Goal: Task Accomplishment & Management: Manage account settings

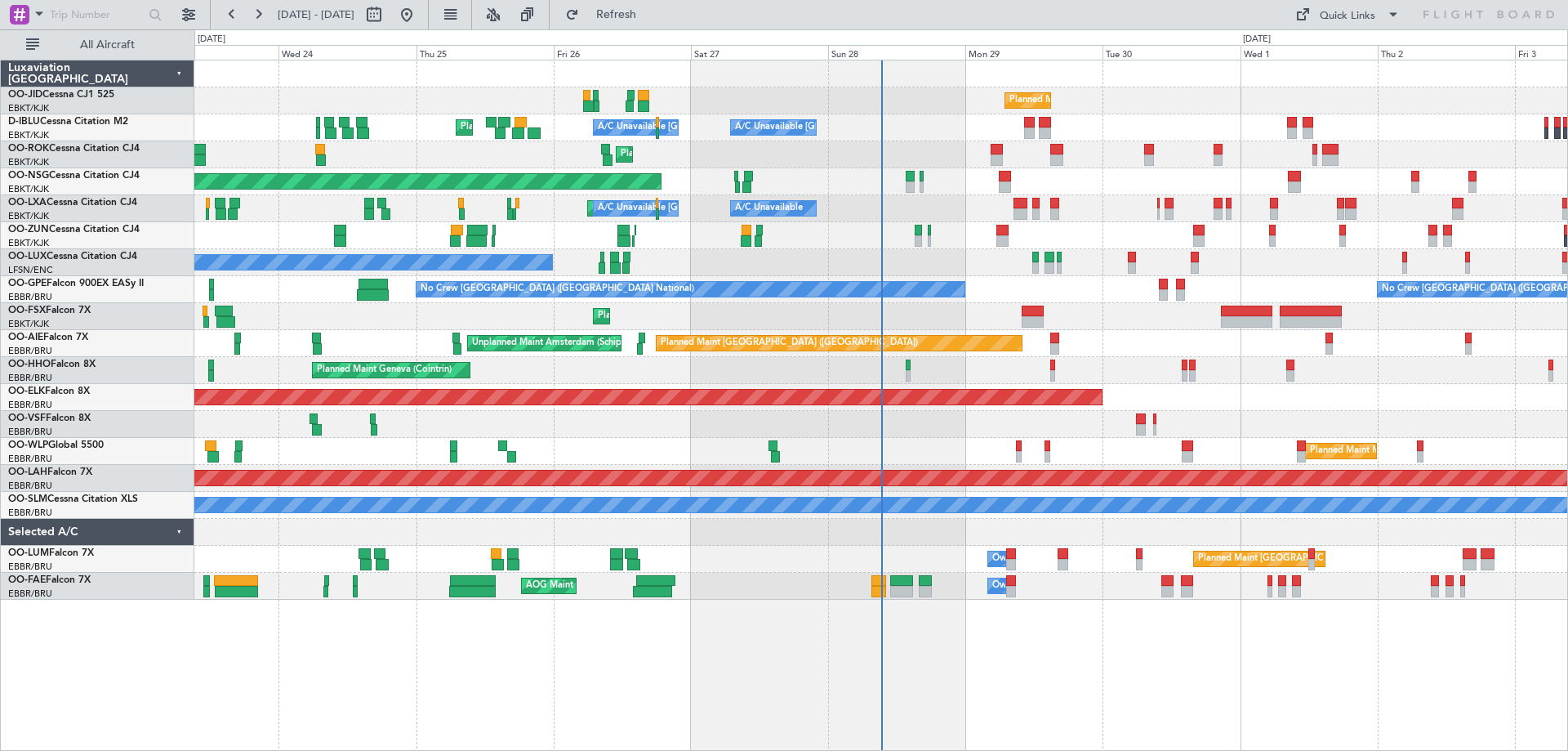
click at [1143, 672] on div "Planned Maint Kortrijk-[GEOGRAPHIC_DATA] [GEOGRAPHIC_DATA] ([GEOGRAPHIC_DATA]) …" at bounding box center [881, 405] width 1374 height 691
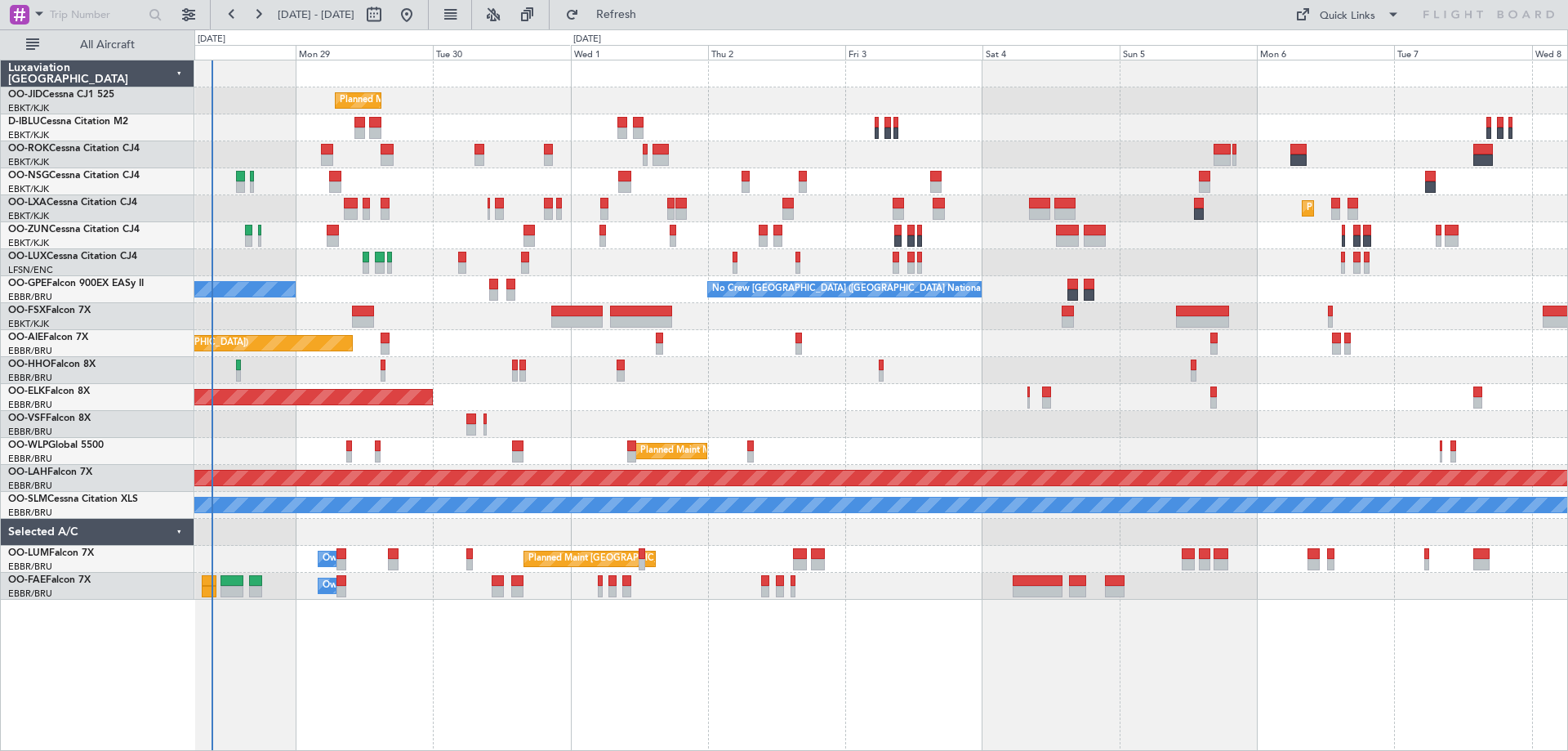
click at [505, 621] on div "Planned Maint Kortrijk-[GEOGRAPHIC_DATA] A/C Unavailable [GEOGRAPHIC_DATA]-[GEO…" at bounding box center [881, 405] width 1374 height 691
click at [769, 120] on div "A/C Unavailable [GEOGRAPHIC_DATA]-[GEOGRAPHIC_DATA] A/C Unavailable [GEOGRAPHIC…" at bounding box center [881, 127] width 1373 height 27
click at [443, 734] on div "Planned Maint Kortrijk-[GEOGRAPHIC_DATA] A/C Unavailable [GEOGRAPHIC_DATA]-[GEO…" at bounding box center [881, 405] width 1374 height 691
click at [439, 207] on div "Planned Maint Kortrijk-[GEOGRAPHIC_DATA] A/C Unavailable A/C Unavailable [GEOGR…" at bounding box center [881, 208] width 1373 height 27
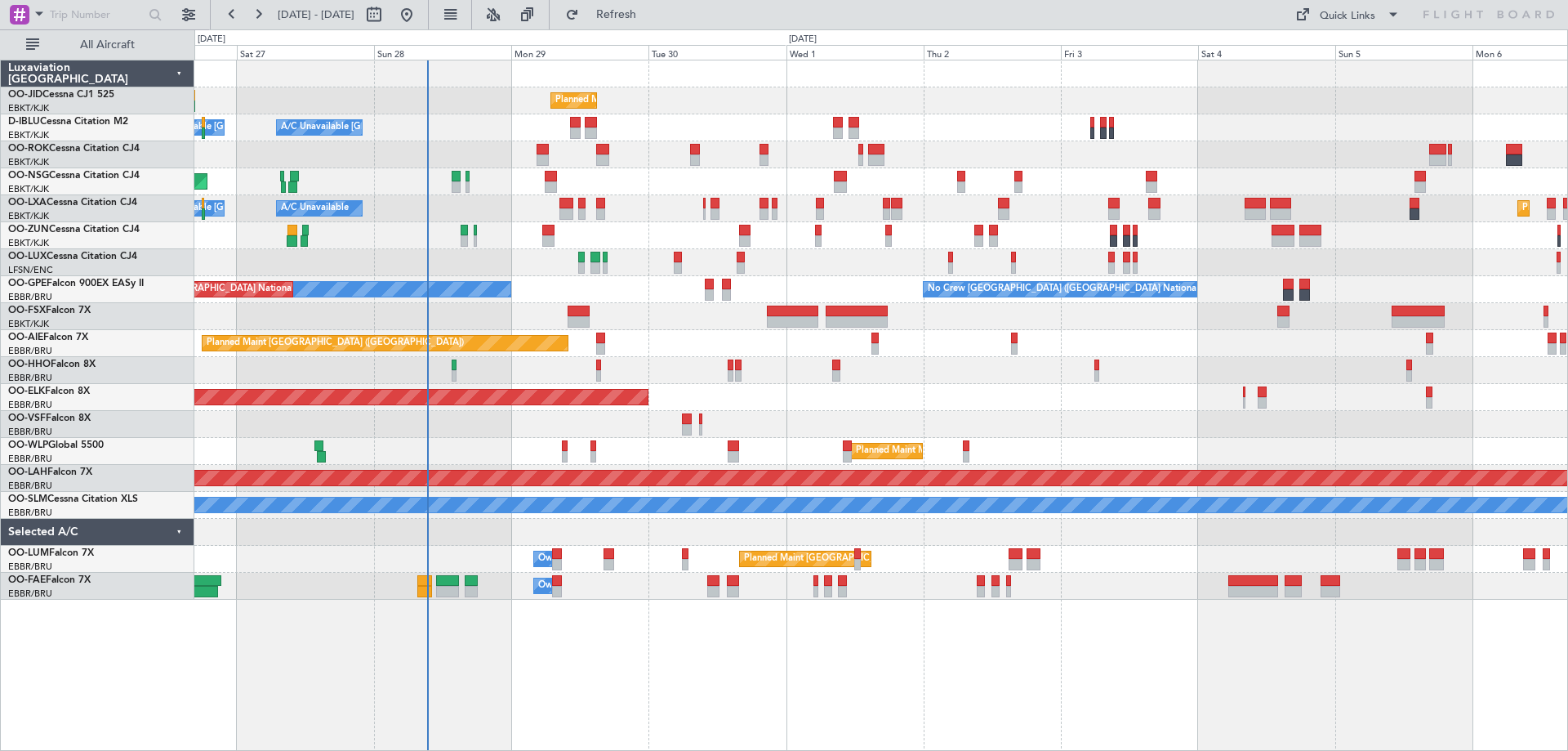
click at [556, 207] on div "Planned Maint Kortrijk-[GEOGRAPHIC_DATA] A/C Unavailable [GEOGRAPHIC_DATA]-[GEO…" at bounding box center [881, 330] width 1373 height 539
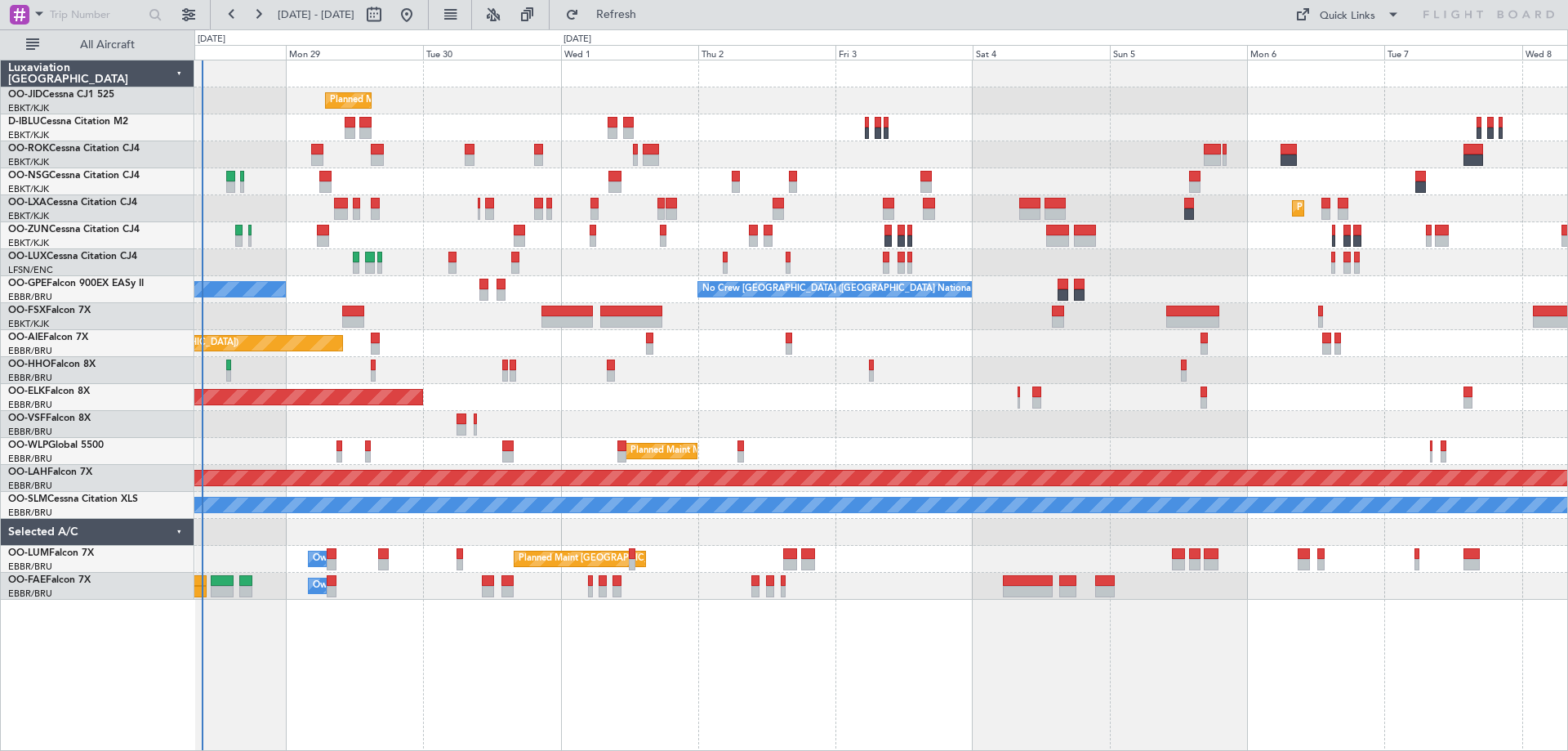
click at [284, 301] on div "Planned Maint Kortrijk-[GEOGRAPHIC_DATA] A/C Unavailable [GEOGRAPHIC_DATA]-[GEO…" at bounding box center [881, 330] width 1373 height 539
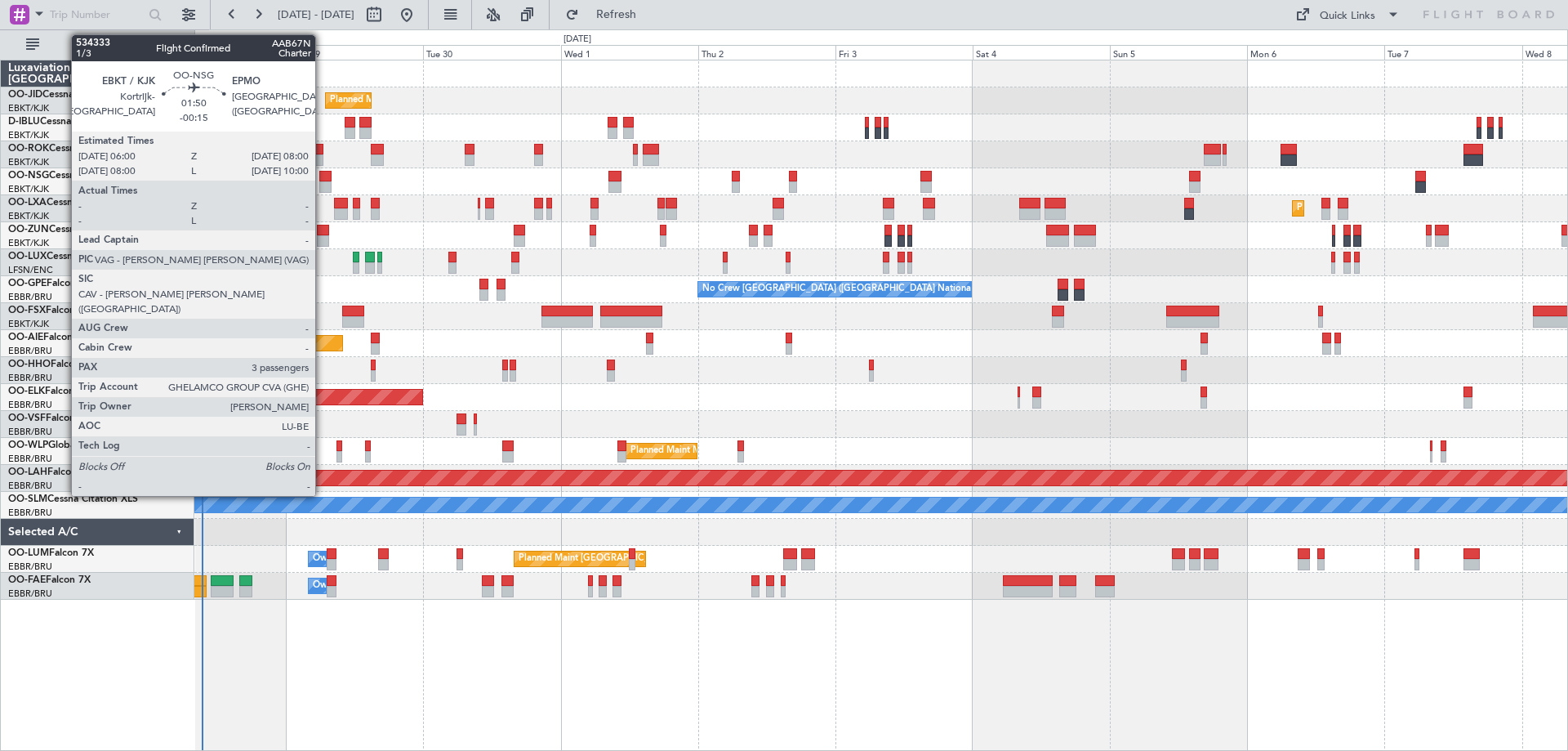
click at [323, 185] on div at bounding box center [325, 187] width 12 height 11
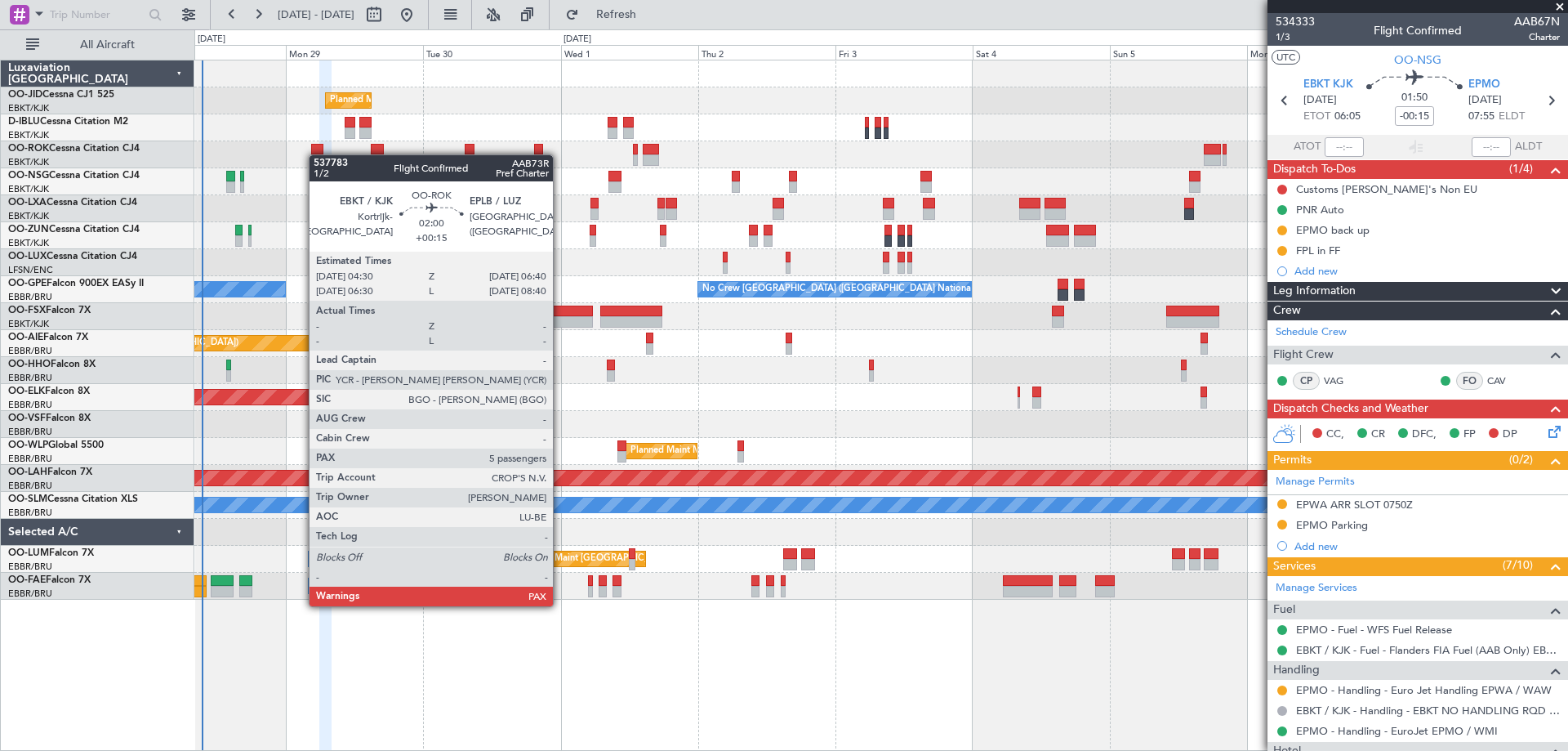
click at [317, 155] on div at bounding box center [317, 160] width 13 height 11
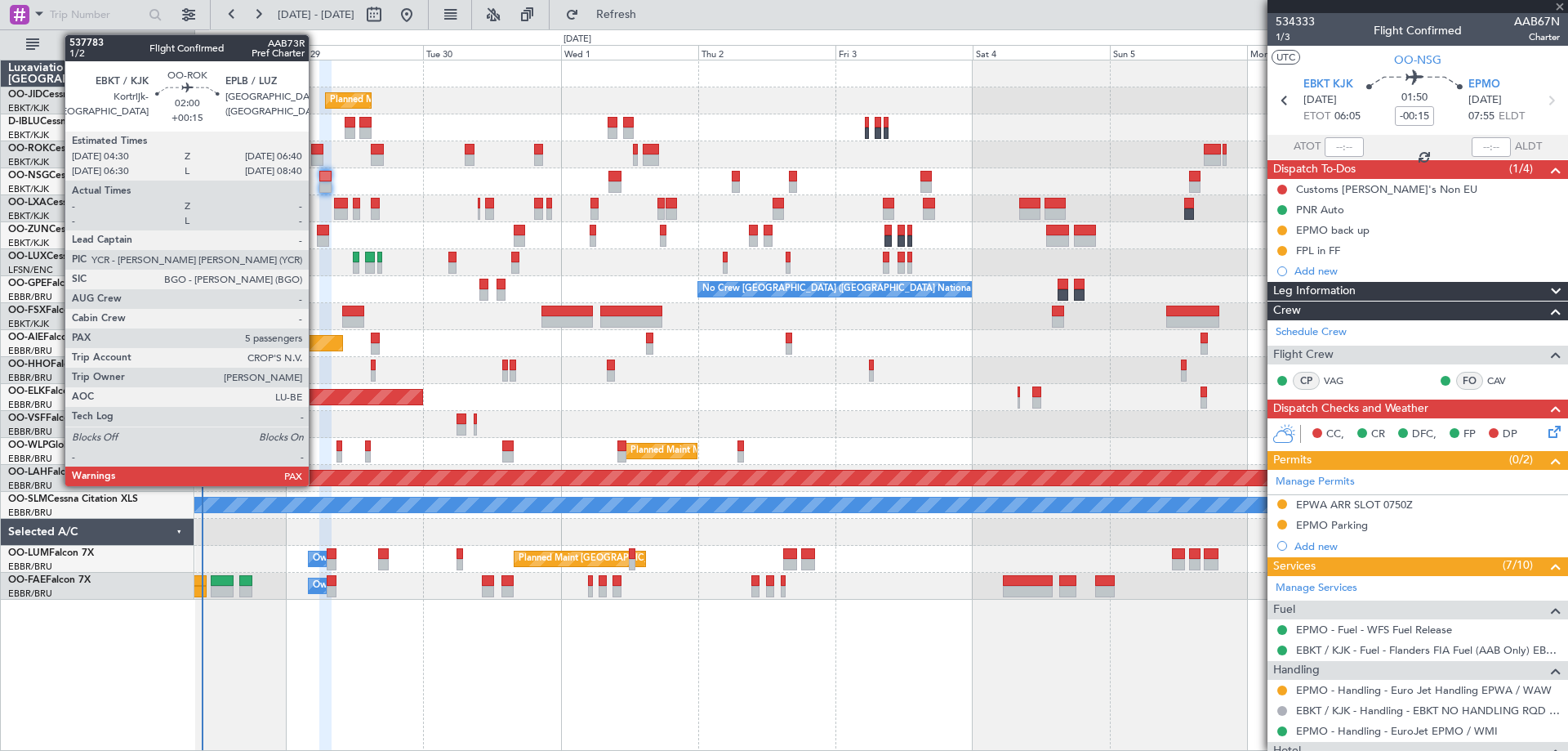
type input "+00:15"
type input "5"
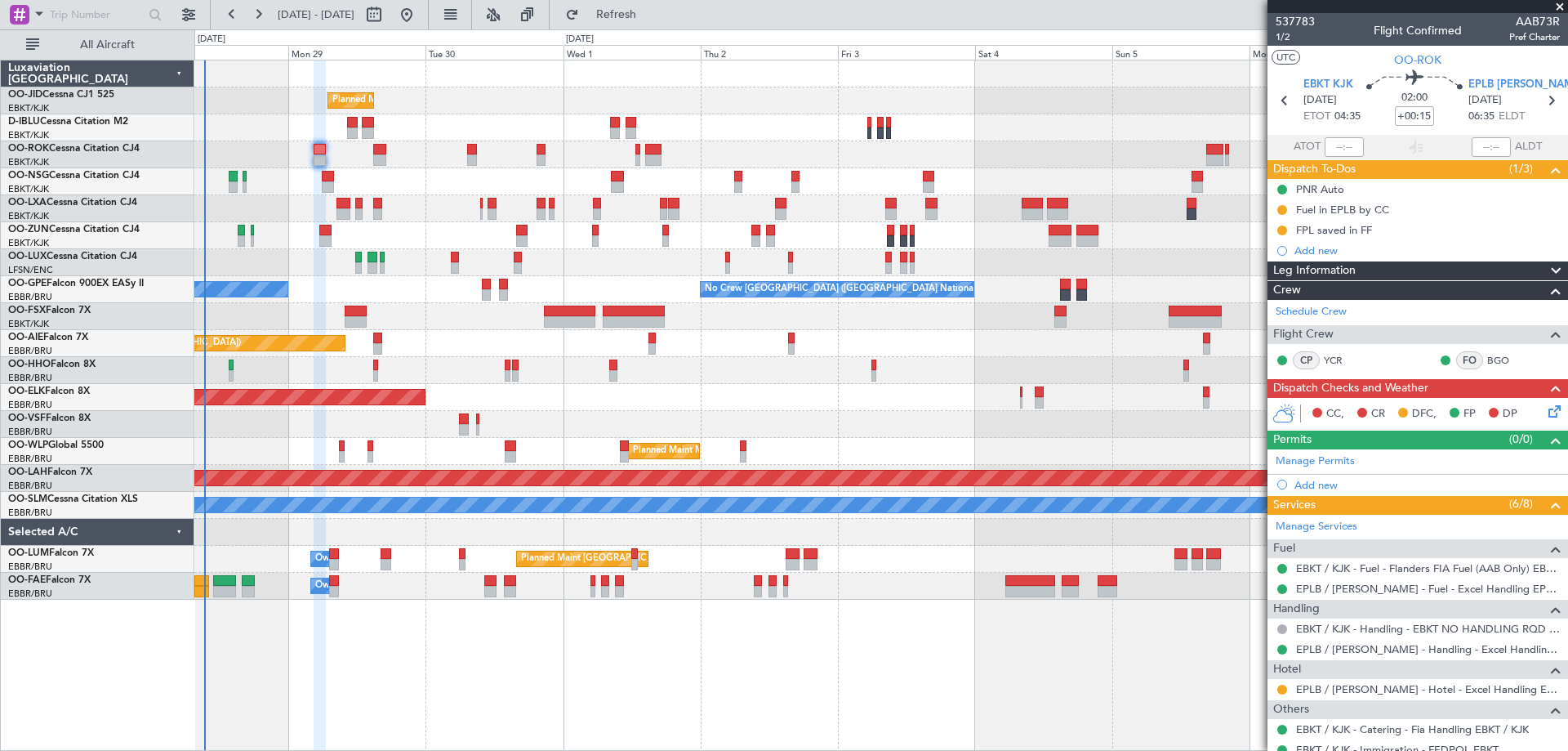
click at [454, 188] on div "Planned Maint [GEOGRAPHIC_DATA] ([GEOGRAPHIC_DATA])" at bounding box center [881, 181] width 1373 height 27
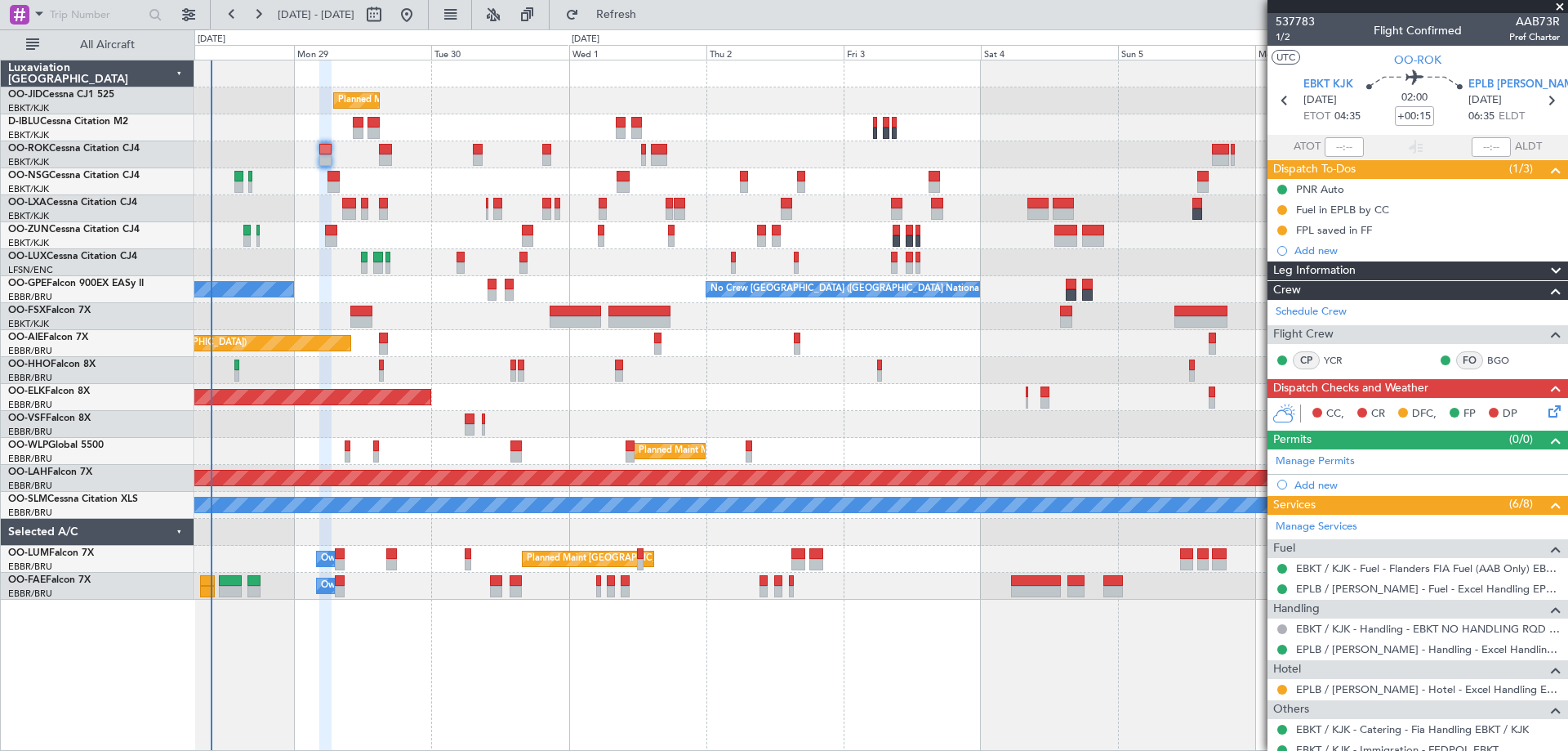
click at [833, 446] on div "Planned Maint Milan (Linate)" at bounding box center [881, 451] width 1373 height 27
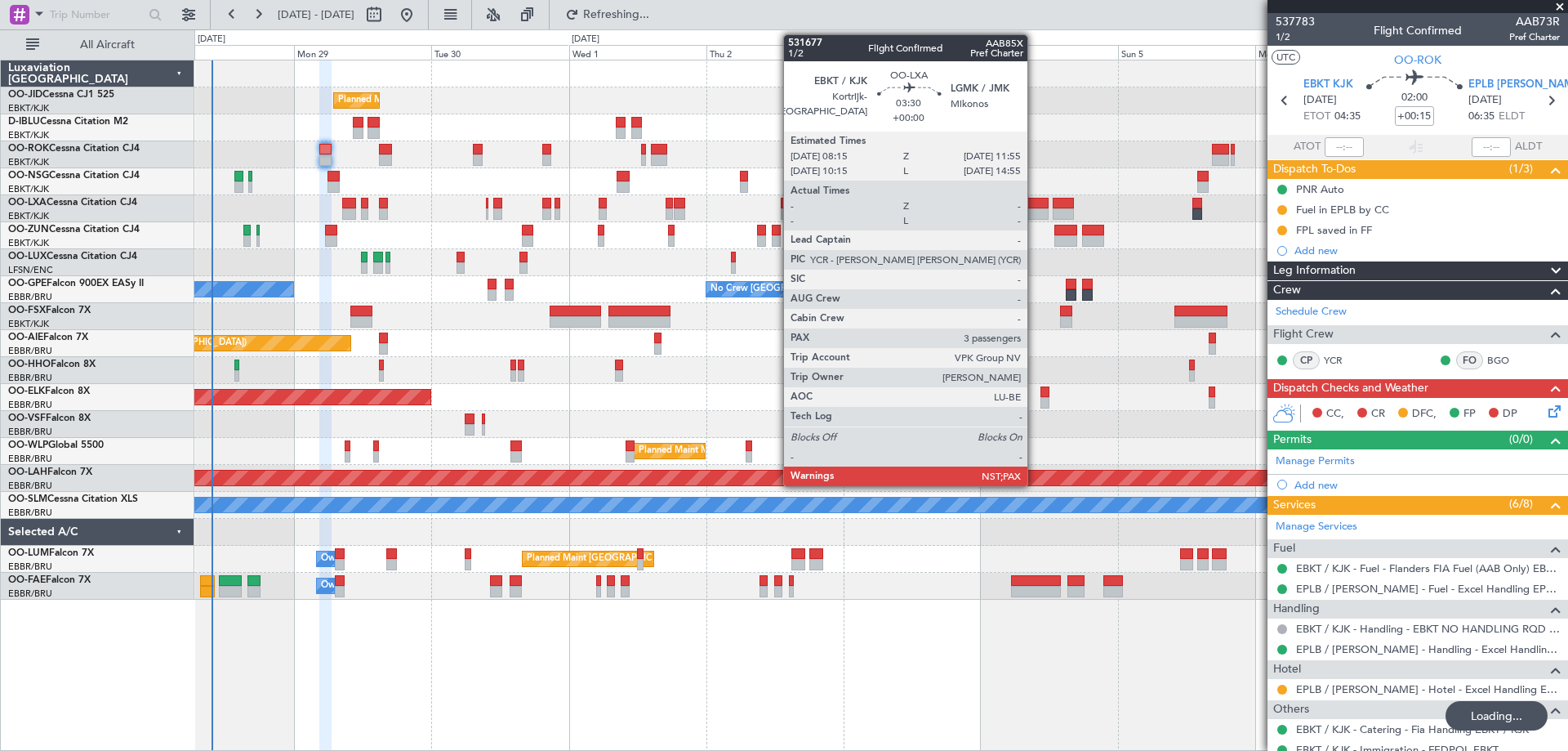
click at [1035, 214] on div at bounding box center [1038, 214] width 21 height 11
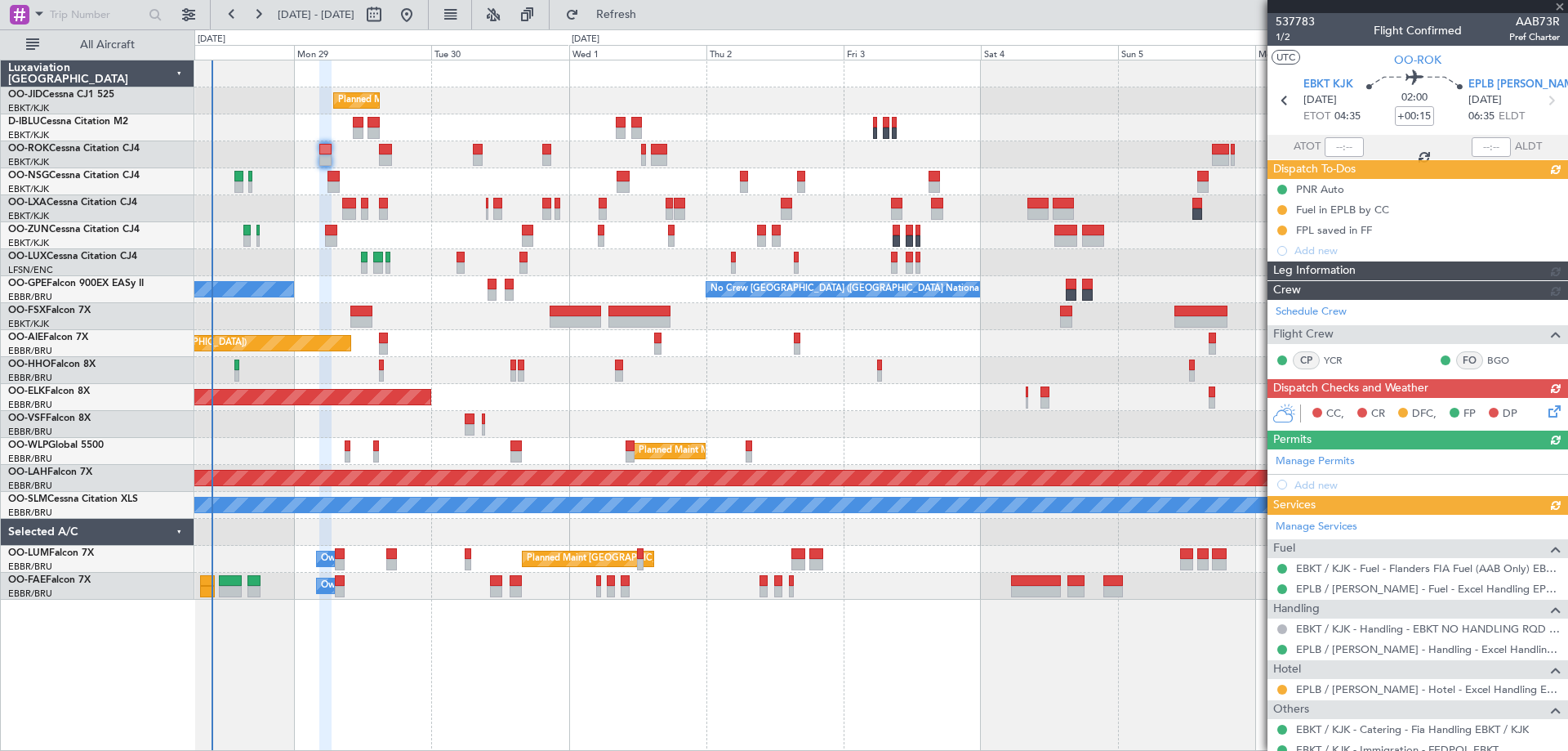
type input "3"
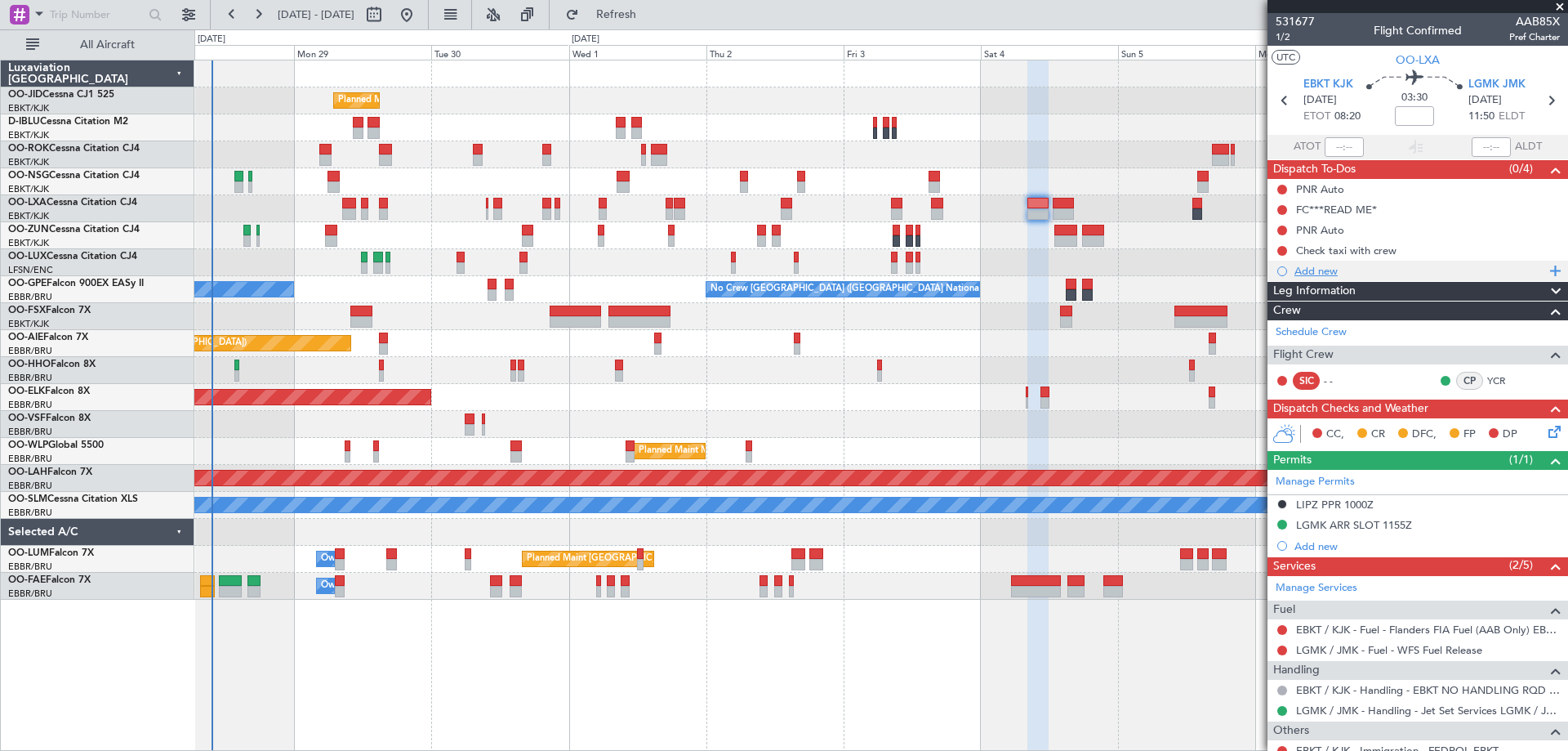
click at [1306, 270] on div "Add new" at bounding box center [1420, 271] width 250 height 14
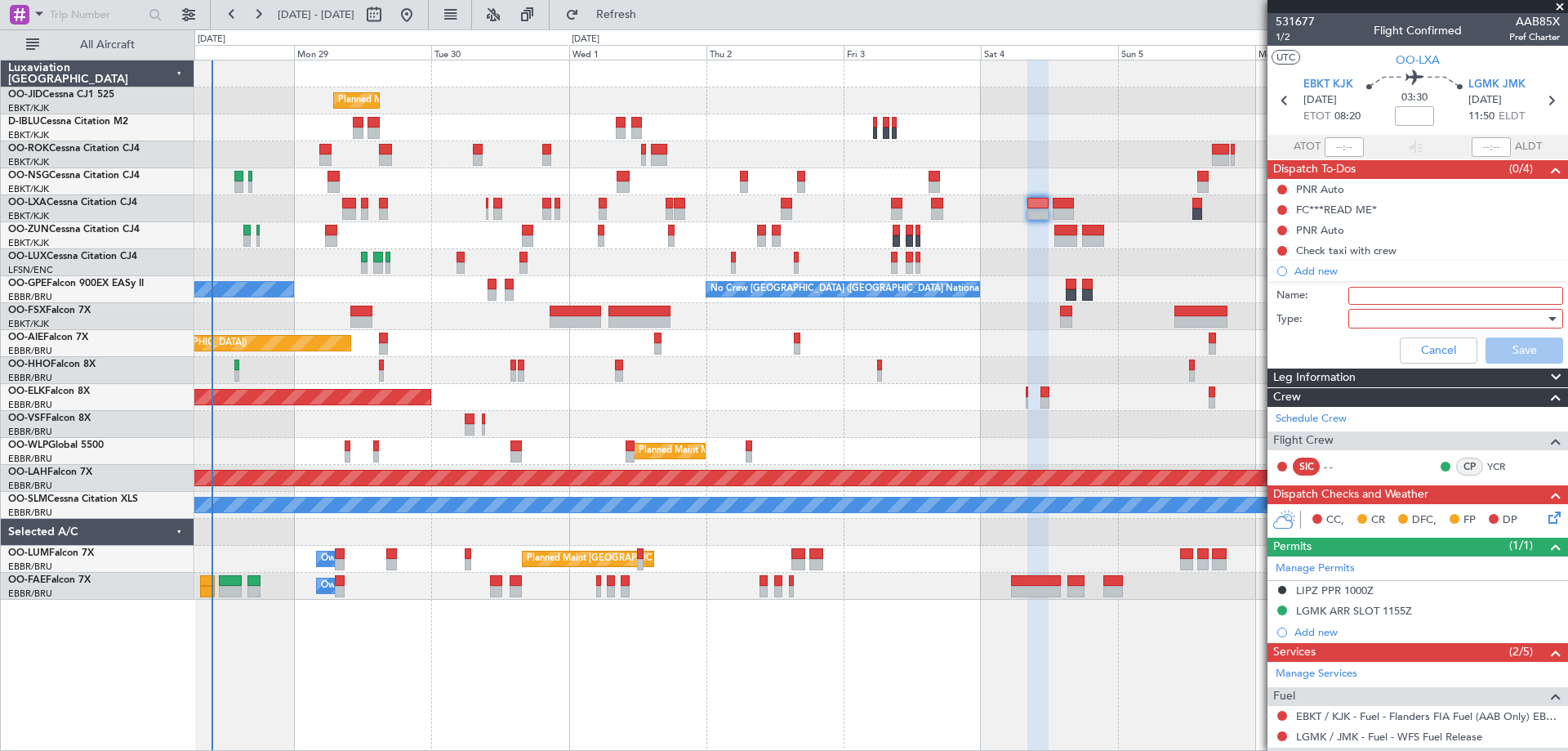
click at [1373, 299] on input "Name:" at bounding box center [1455, 296] width 214 height 18
type input "FPL in FF"
click at [1358, 321] on div at bounding box center [1449, 318] width 190 height 25
click at [1377, 349] on span "Generic" at bounding box center [1448, 352] width 191 height 25
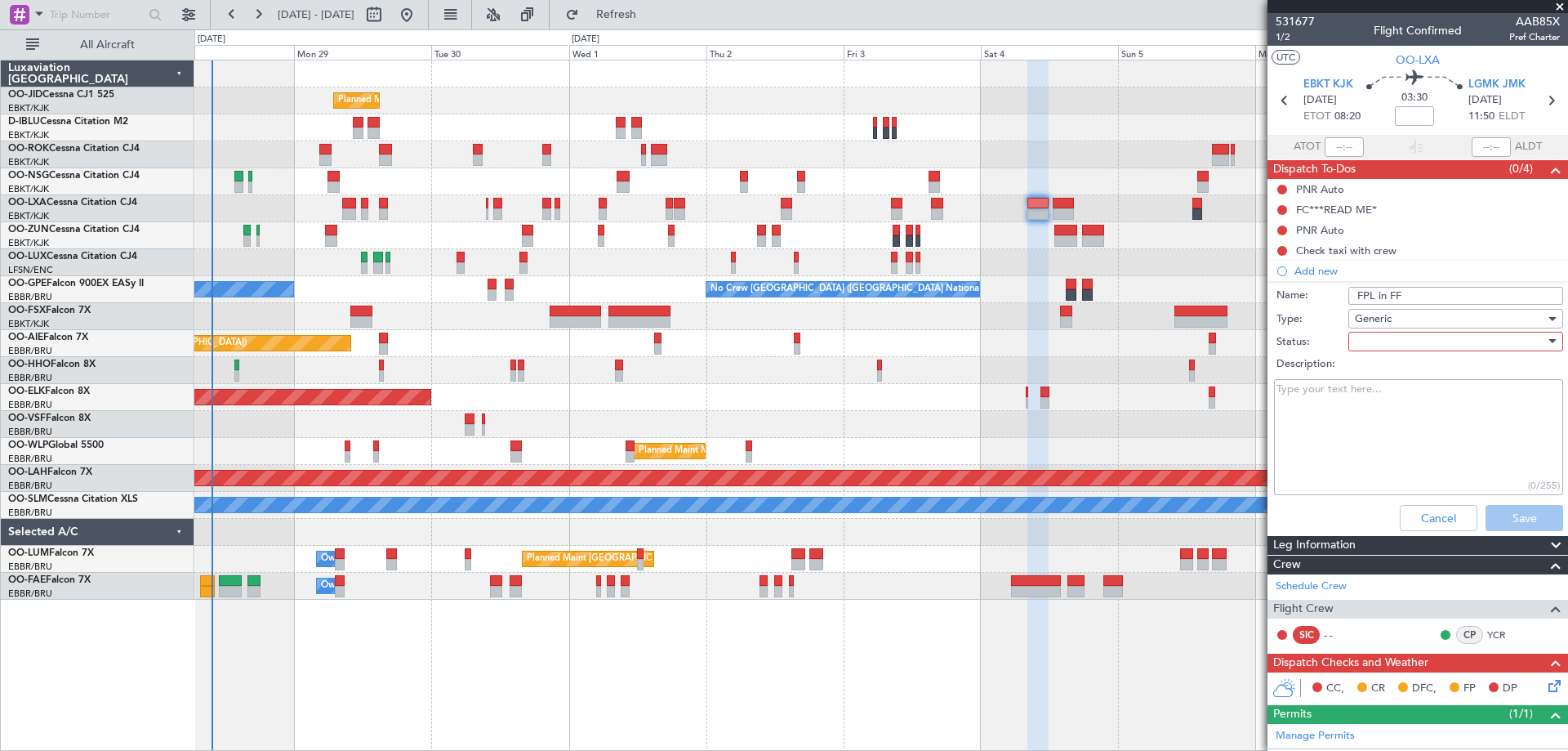
click at [1392, 339] on div at bounding box center [1449, 341] width 190 height 25
click at [1398, 366] on span "Not Started" at bounding box center [1448, 374] width 191 height 25
click at [1512, 518] on button "Save" at bounding box center [1524, 518] width 77 height 26
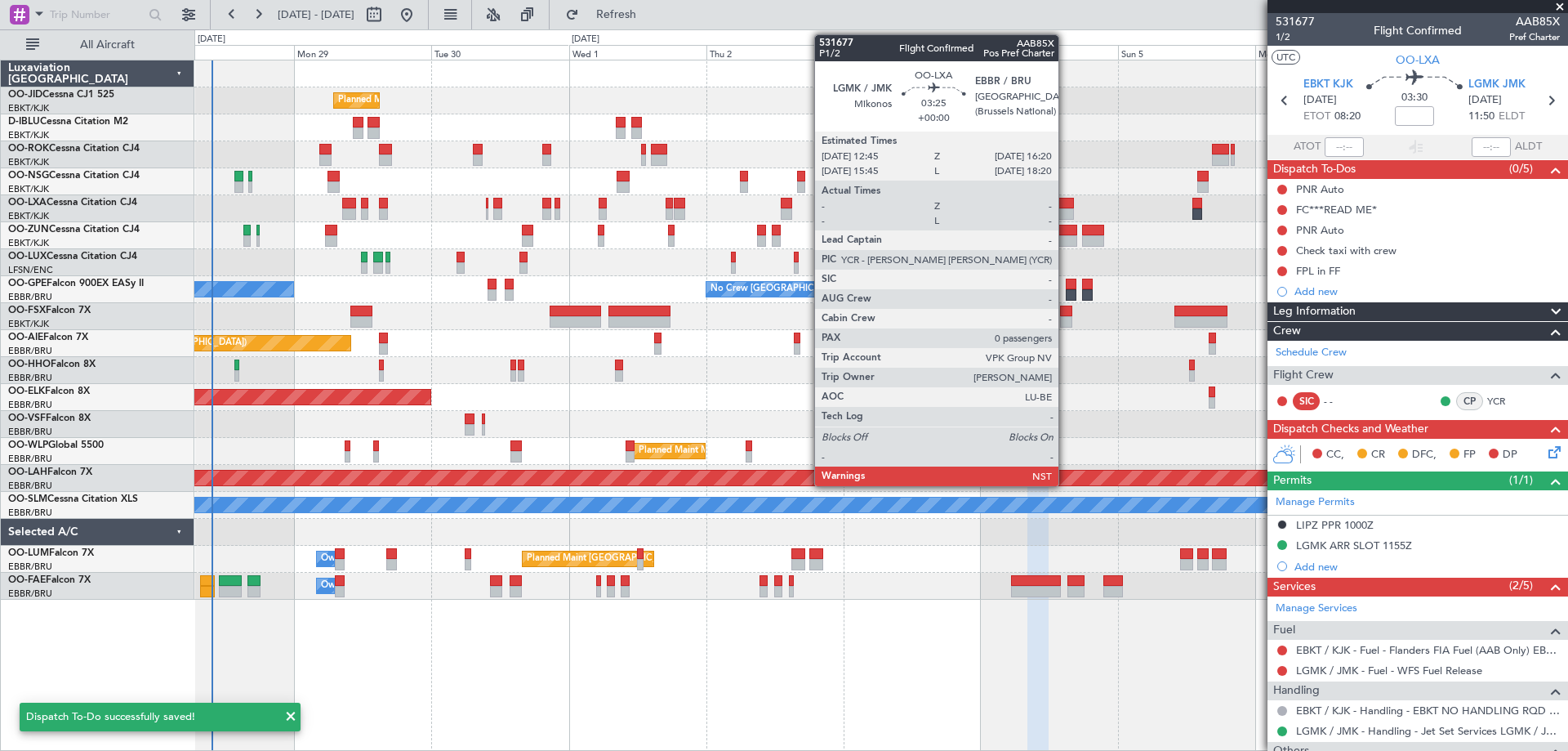
click at [1066, 207] on div at bounding box center [1063, 203] width 21 height 11
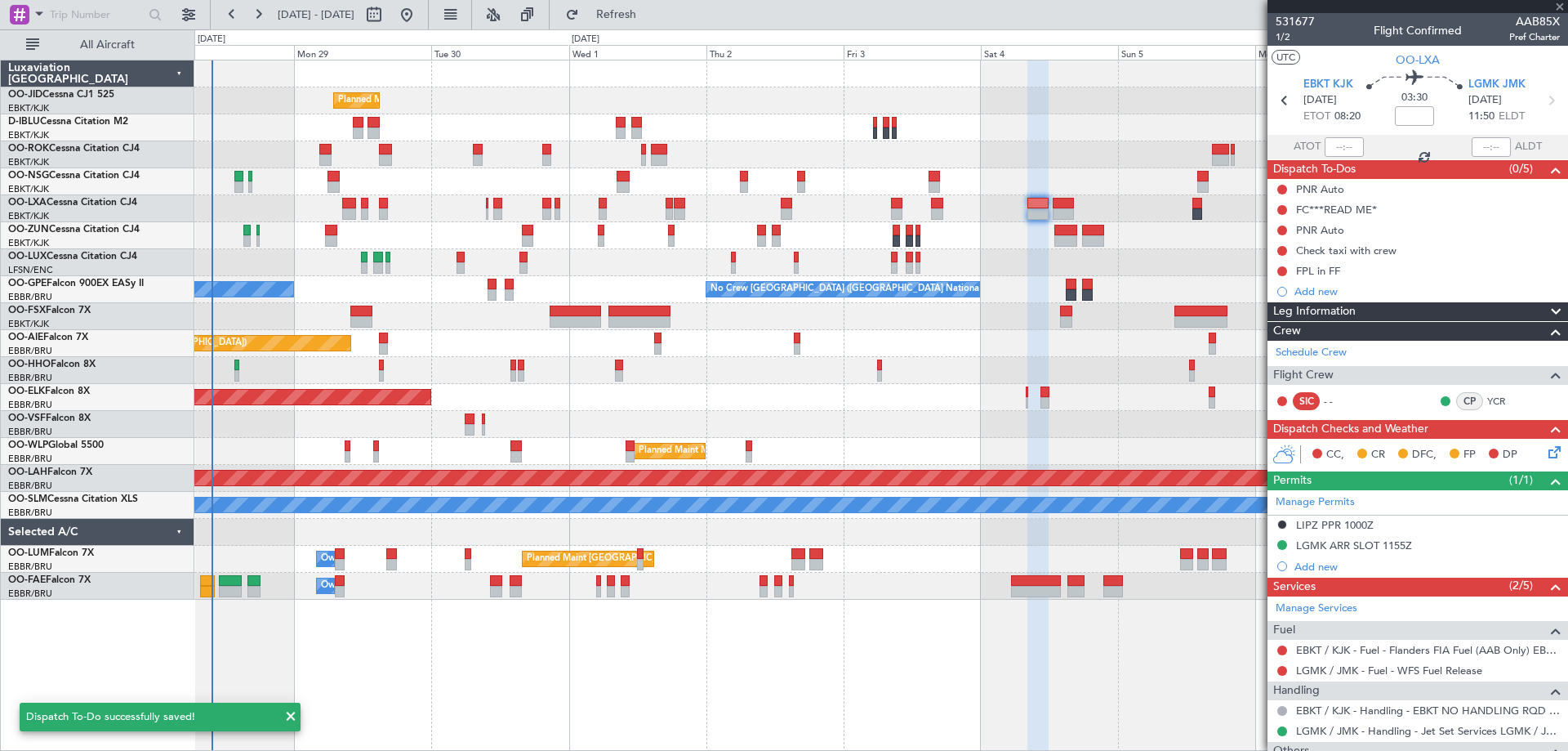
type input "0"
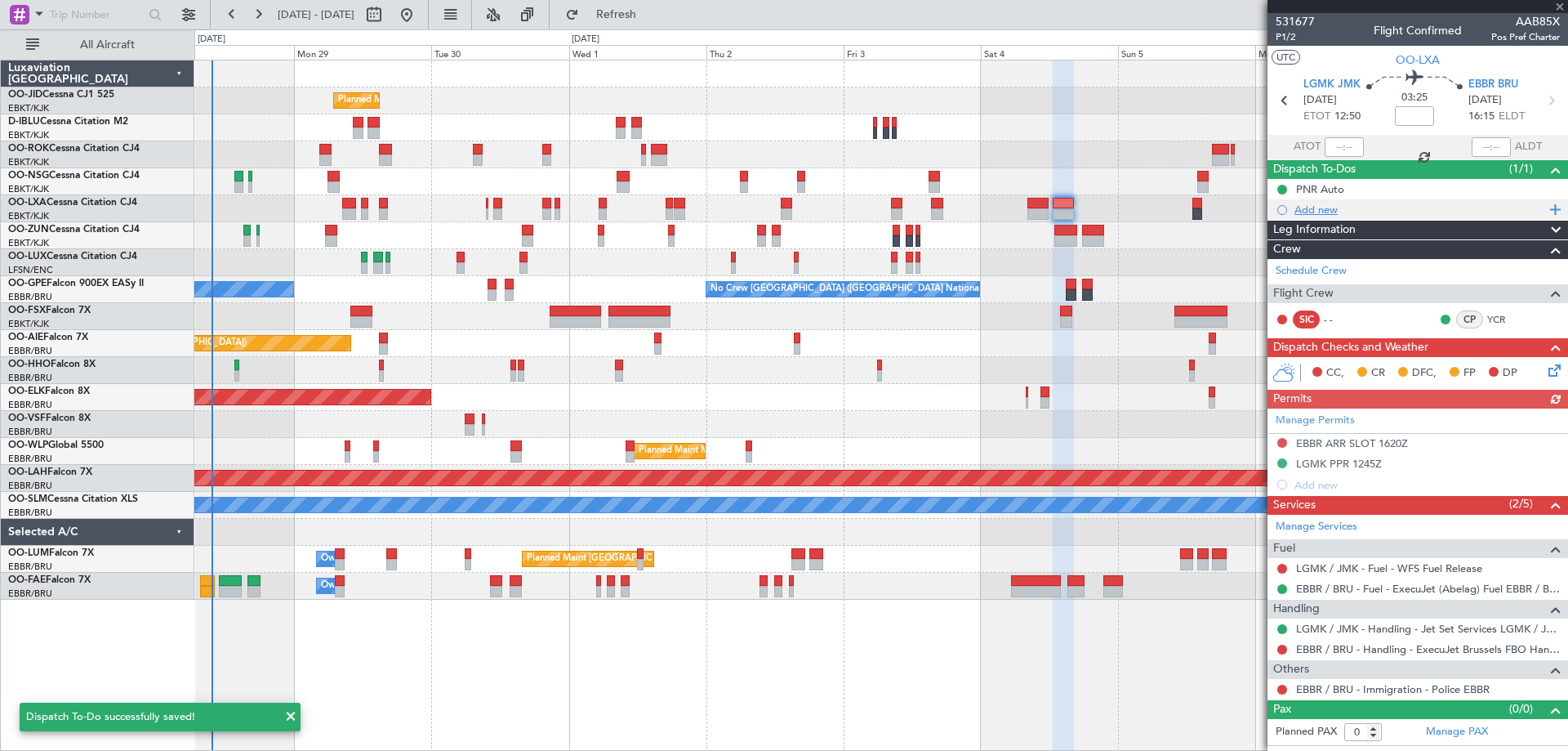
click at [1323, 214] on div "Add new" at bounding box center [1420, 209] width 250 height 14
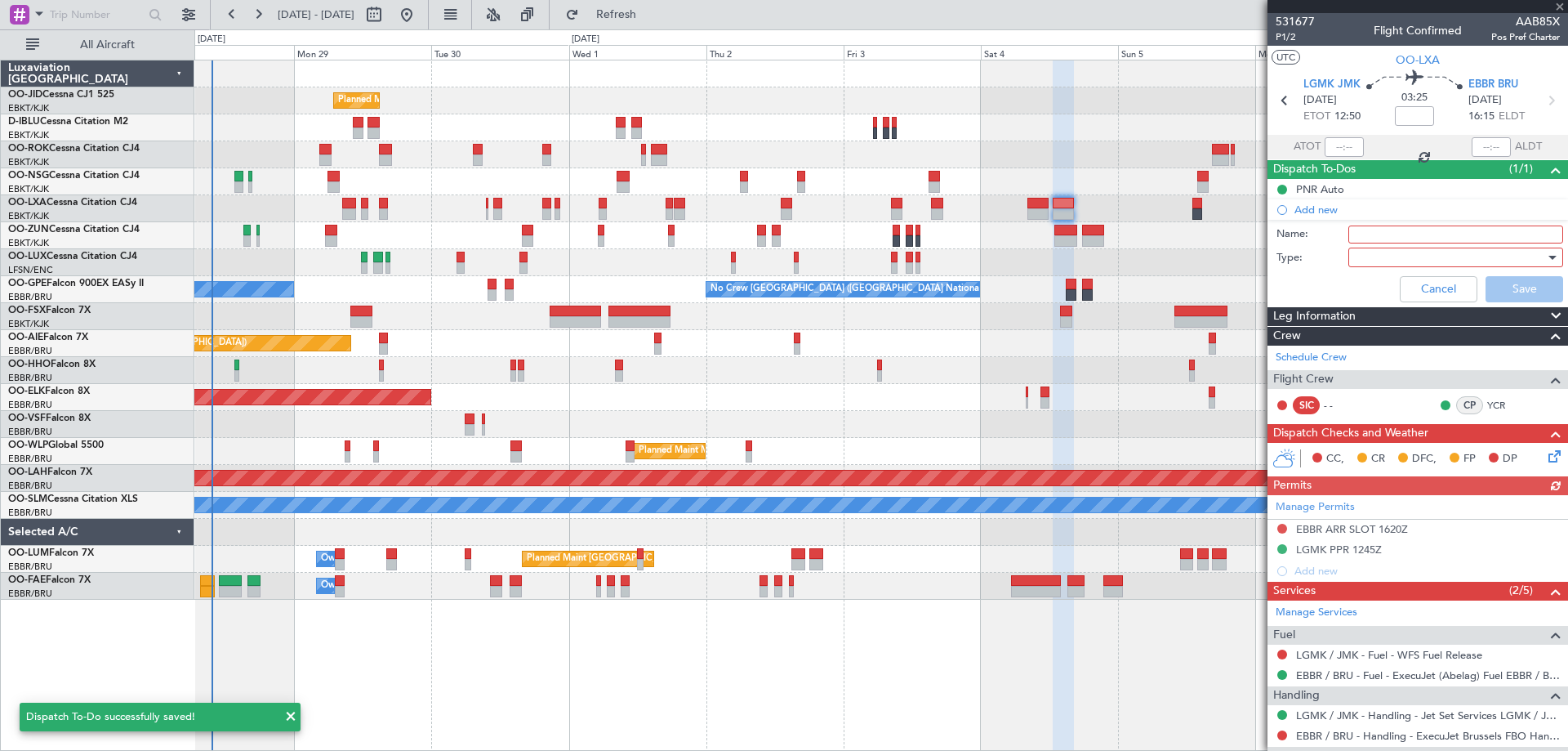
click at [1350, 236] on input "Name:" at bounding box center [1455, 235] width 214 height 18
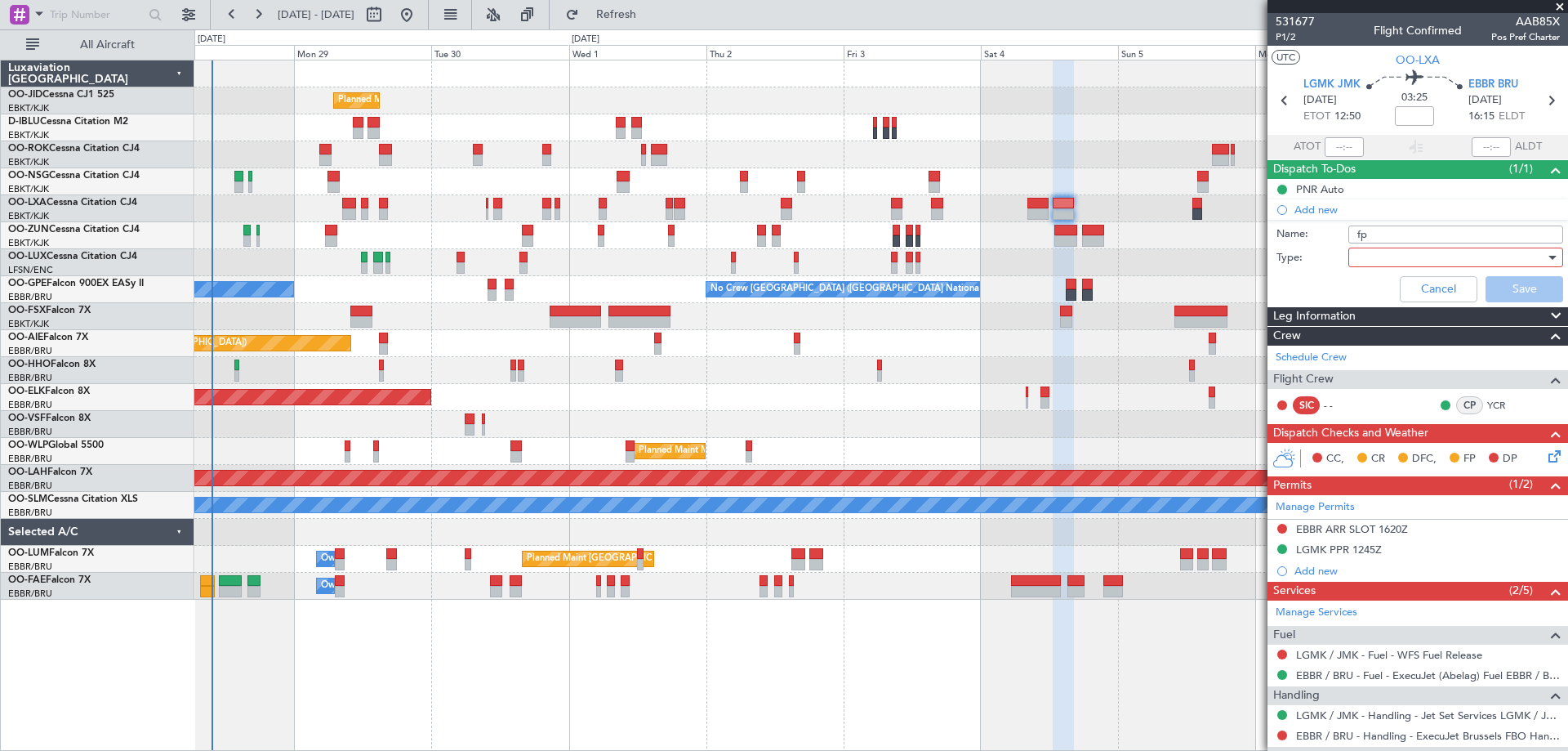
type input "f"
type input "FPL in FF"
drag, startPoint x: 1366, startPoint y: 280, endPoint x: 1369, endPoint y: 265, distance: 15.3
click at [1366, 280] on div "Cancel Save" at bounding box center [1413, 289] width 308 height 40
click at [1369, 264] on div at bounding box center [1449, 257] width 190 height 25
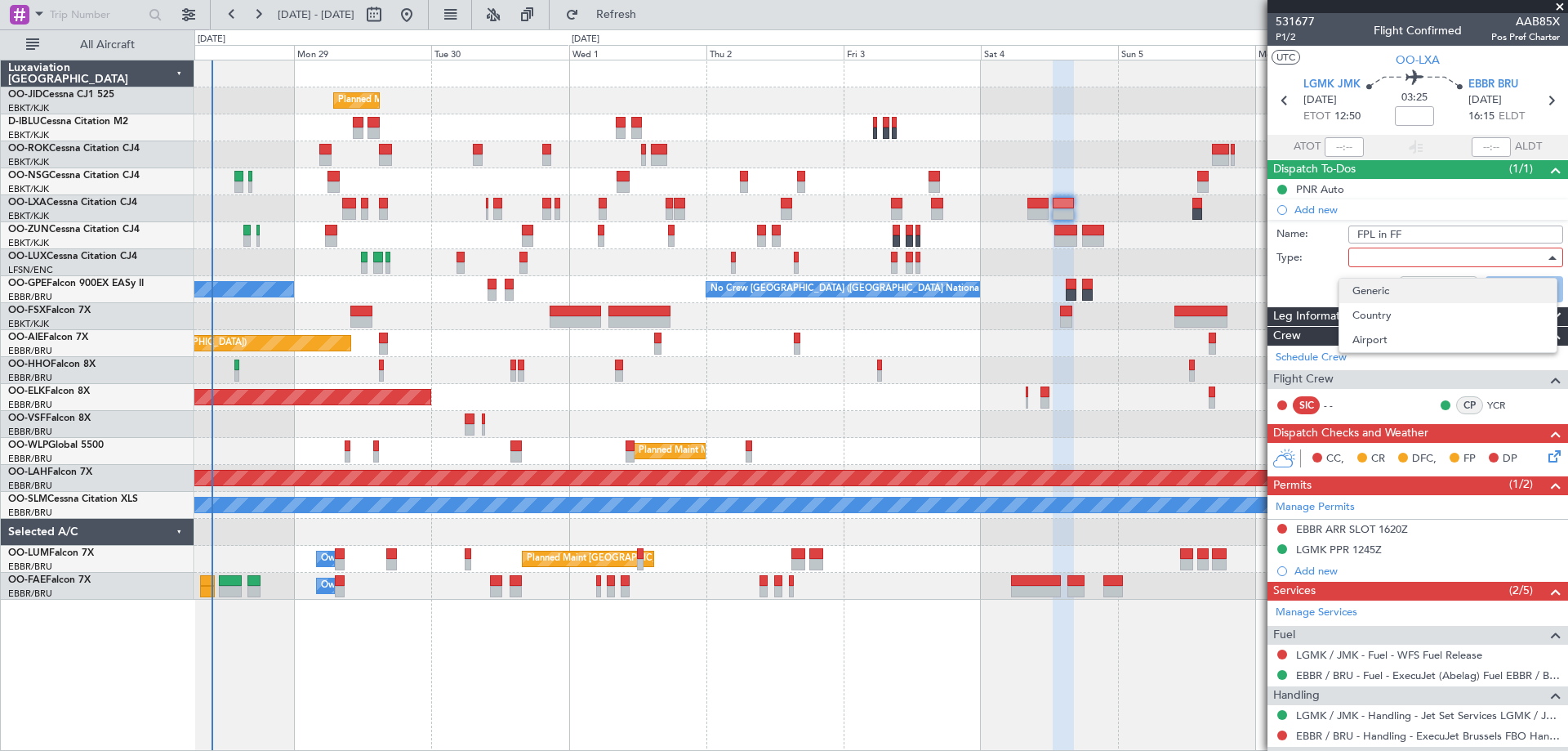
click at [1389, 288] on span "Generic" at bounding box center [1448, 291] width 191 height 25
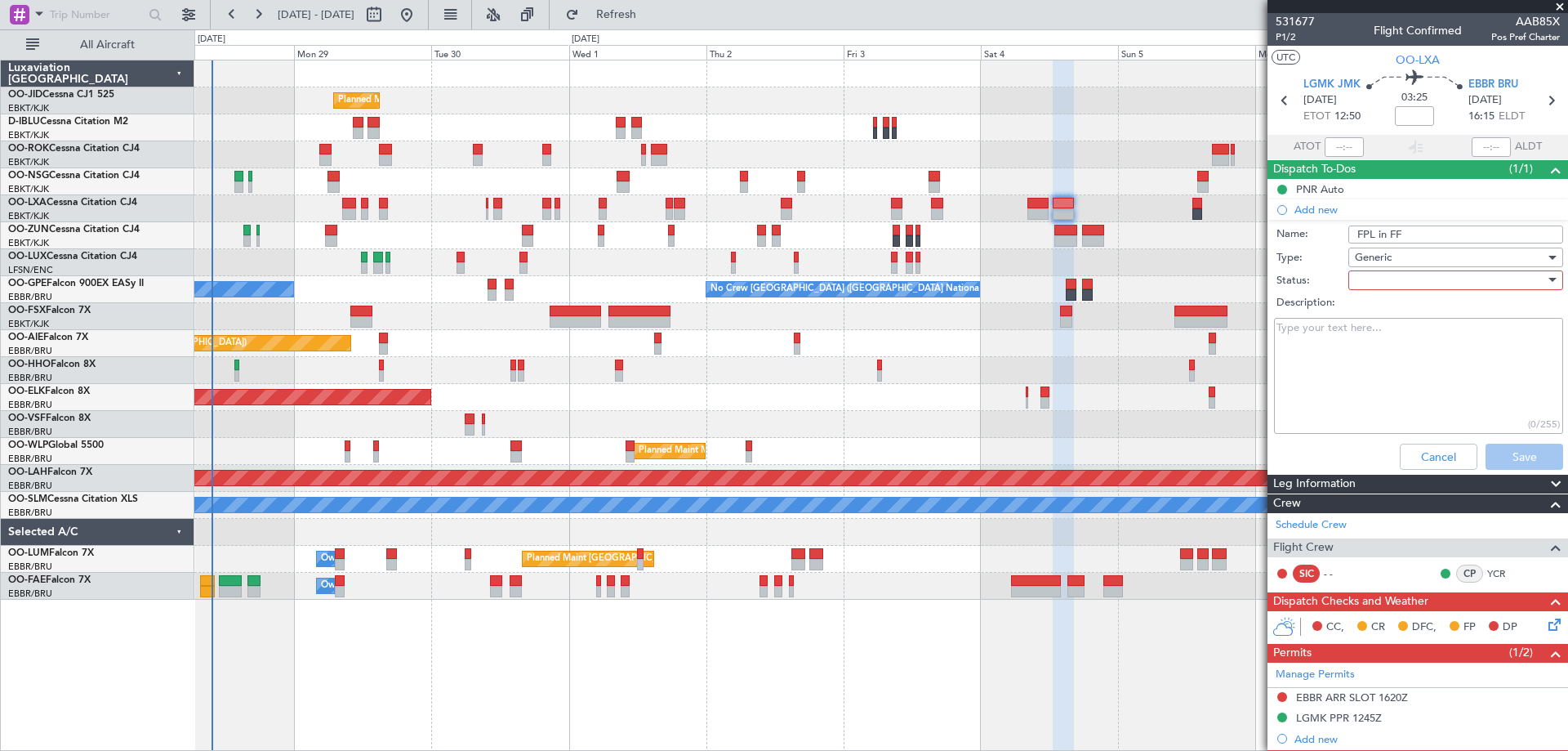
click at [1394, 280] on div at bounding box center [1449, 280] width 190 height 25
click at [1389, 309] on span "Not Started" at bounding box center [1448, 313] width 191 height 25
click at [1505, 459] on button "Save" at bounding box center [1524, 456] width 77 height 26
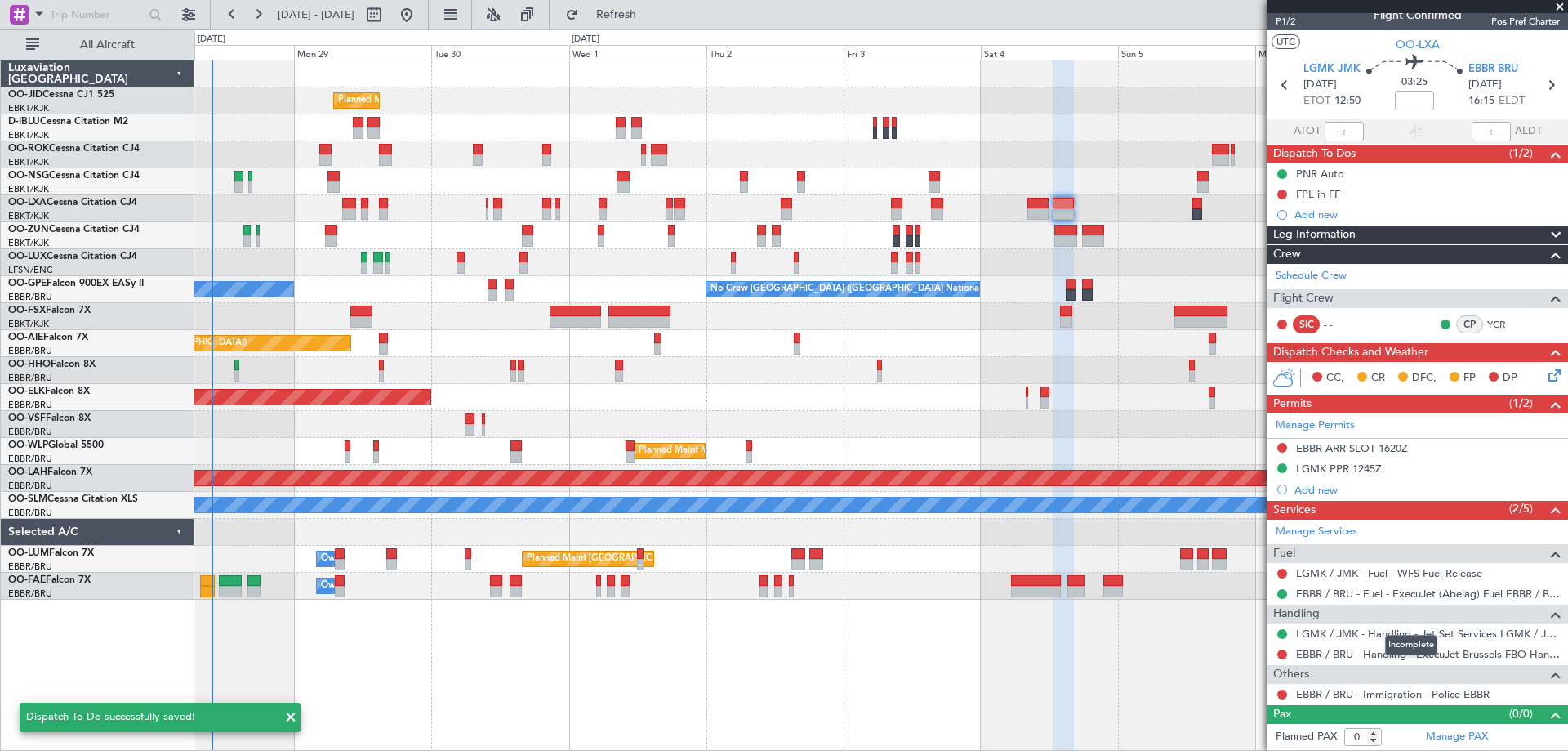
scroll to position [15, 0]
click at [1104, 392] on div "Planned Maint Kortrijk-[GEOGRAPHIC_DATA]" at bounding box center [881, 397] width 1373 height 27
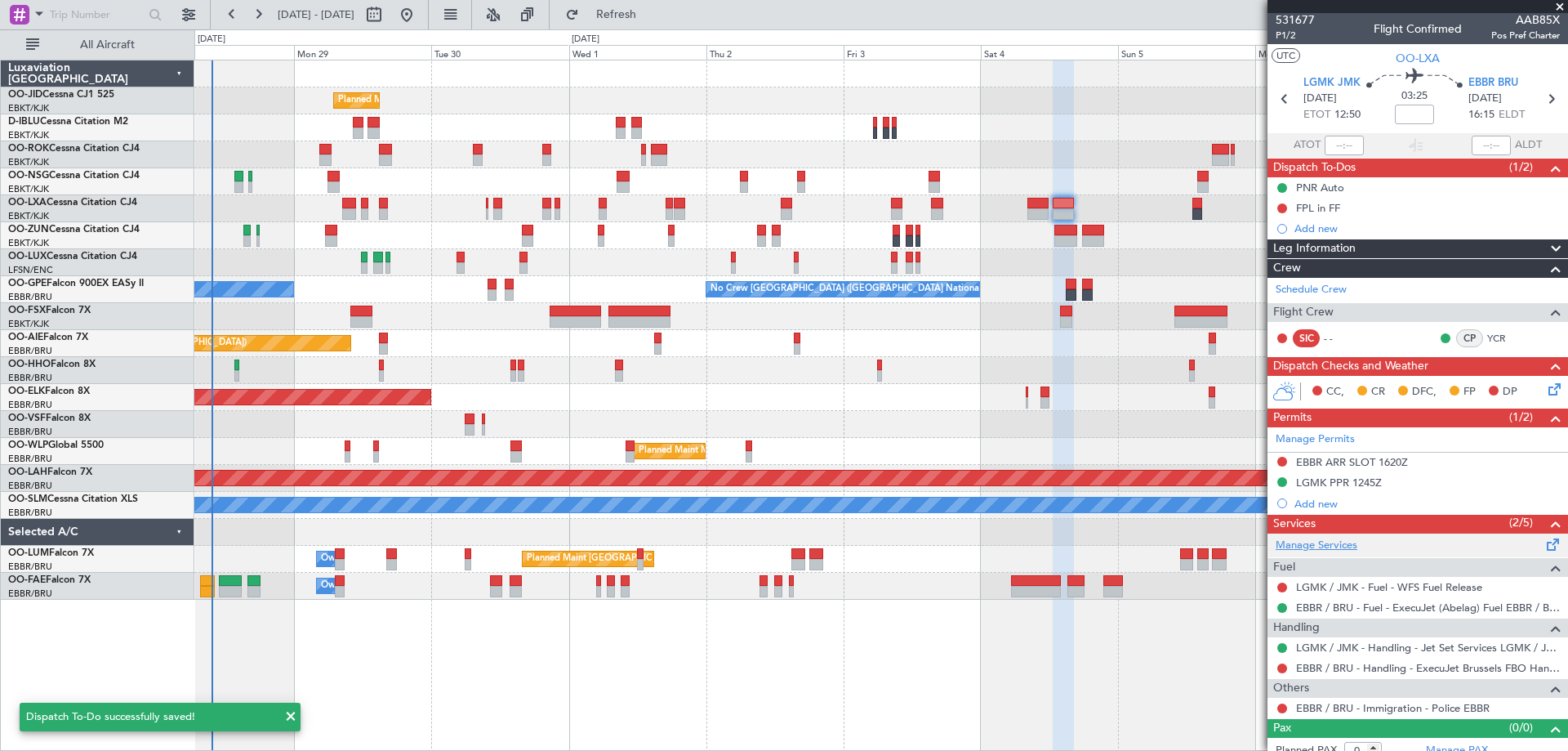
scroll to position [0, 0]
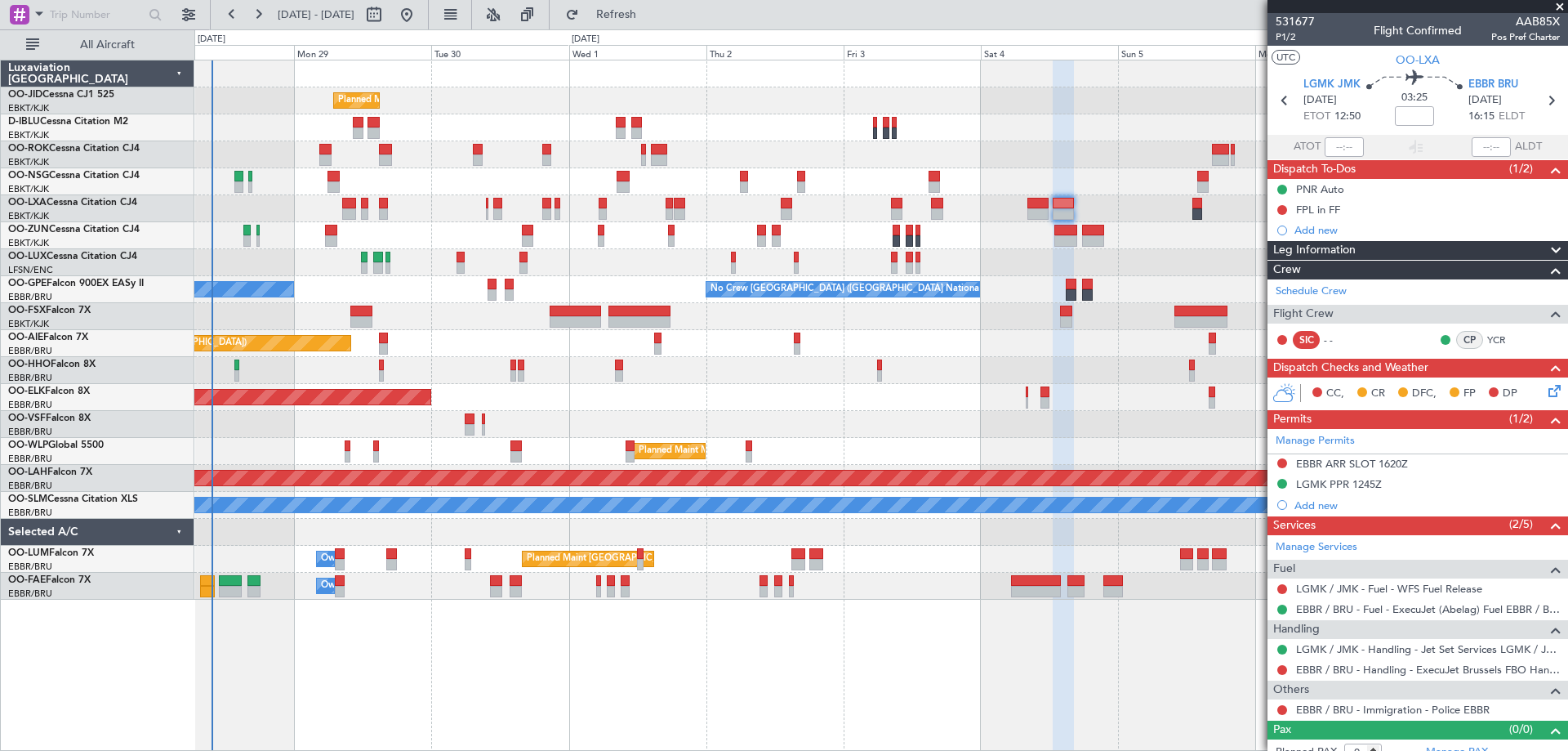
click at [378, 691] on div "Planned Maint Kortrijk-[GEOGRAPHIC_DATA] A/C Unavailable [GEOGRAPHIC_DATA]-[GEO…" at bounding box center [881, 405] width 1374 height 691
click at [582, 393] on div "Planned Maint Kortrijk-[GEOGRAPHIC_DATA]" at bounding box center [881, 397] width 1373 height 27
click at [840, 443] on div "Planned Maint Milan (Linate)" at bounding box center [881, 451] width 1373 height 27
click at [375, 691] on div "Planned Maint Kortrijk-[GEOGRAPHIC_DATA] A/C Unavailable [GEOGRAPHIC_DATA]-[GEO…" at bounding box center [881, 405] width 1374 height 691
click at [945, 632] on div "Planned Maint Kortrijk-[GEOGRAPHIC_DATA] A/C Unavailable [GEOGRAPHIC_DATA]-[GEO…" at bounding box center [881, 405] width 1374 height 691
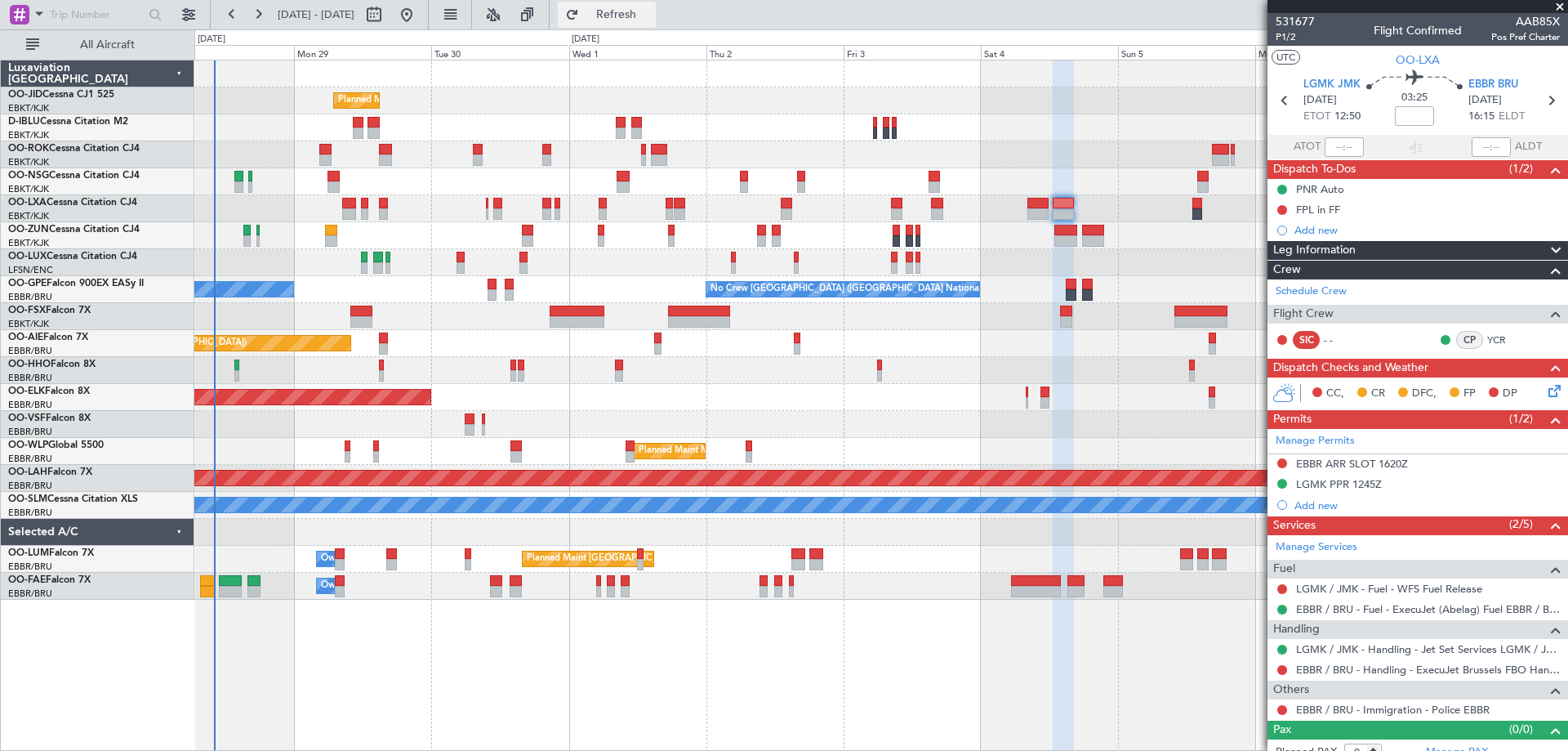
click at [626, 24] on button "Refresh" at bounding box center [606, 15] width 98 height 26
